Goal: Task Accomplishment & Management: Manage account settings

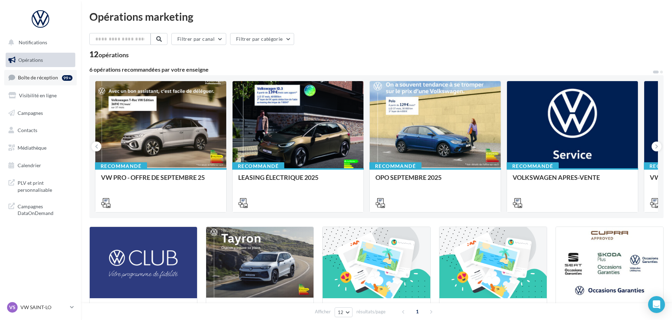
click at [47, 78] on span "Boîte de réception" at bounding box center [38, 78] width 40 height 6
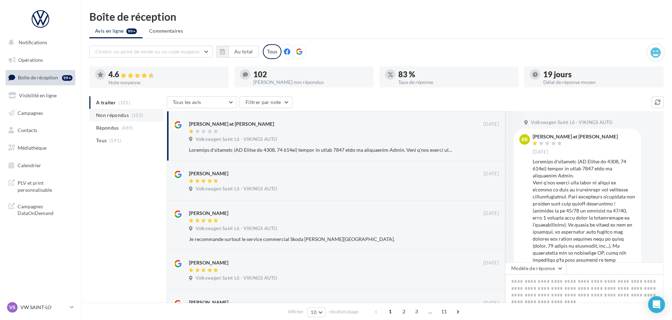
click at [110, 114] on span "Non répondus" at bounding box center [112, 115] width 33 height 7
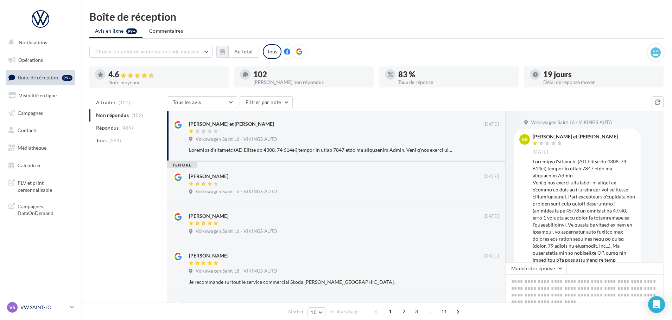
click at [50, 308] on p "VW SAINT-LO" at bounding box center [43, 307] width 47 height 7
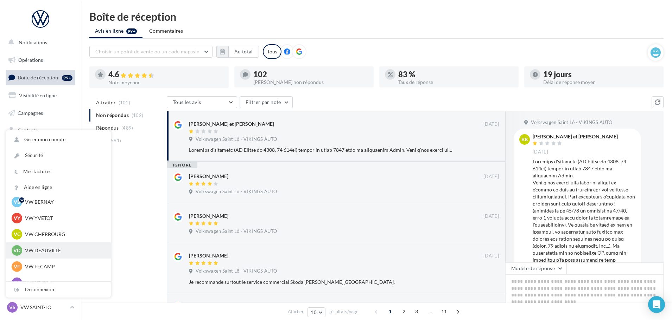
scroll to position [70, 0]
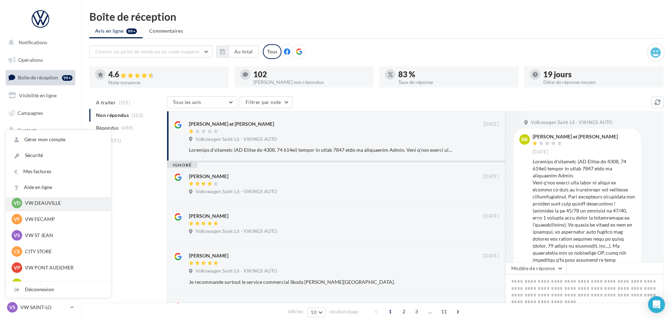
click at [51, 201] on p "VW DEAUVILLE" at bounding box center [63, 203] width 77 height 7
